Goal: Find specific page/section: Find specific page/section

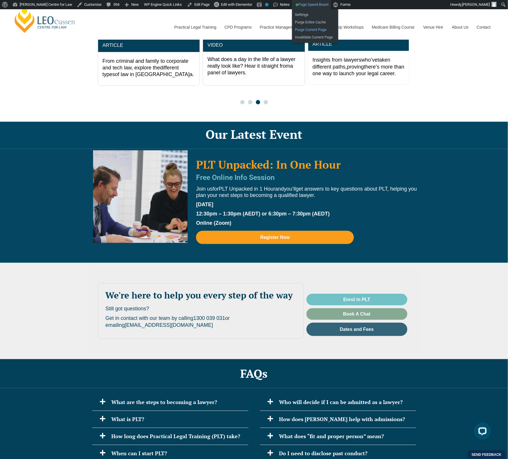
click at [302, 30] on link "Purge Current Page" at bounding box center [315, 30] width 46 height 8
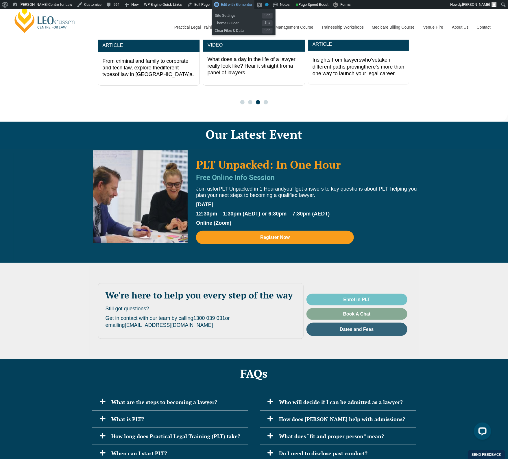
click at [233, 4] on span "Edit with Elementor" at bounding box center [236, 4] width 31 height 4
